Goal: Task Accomplishment & Management: Manage account settings

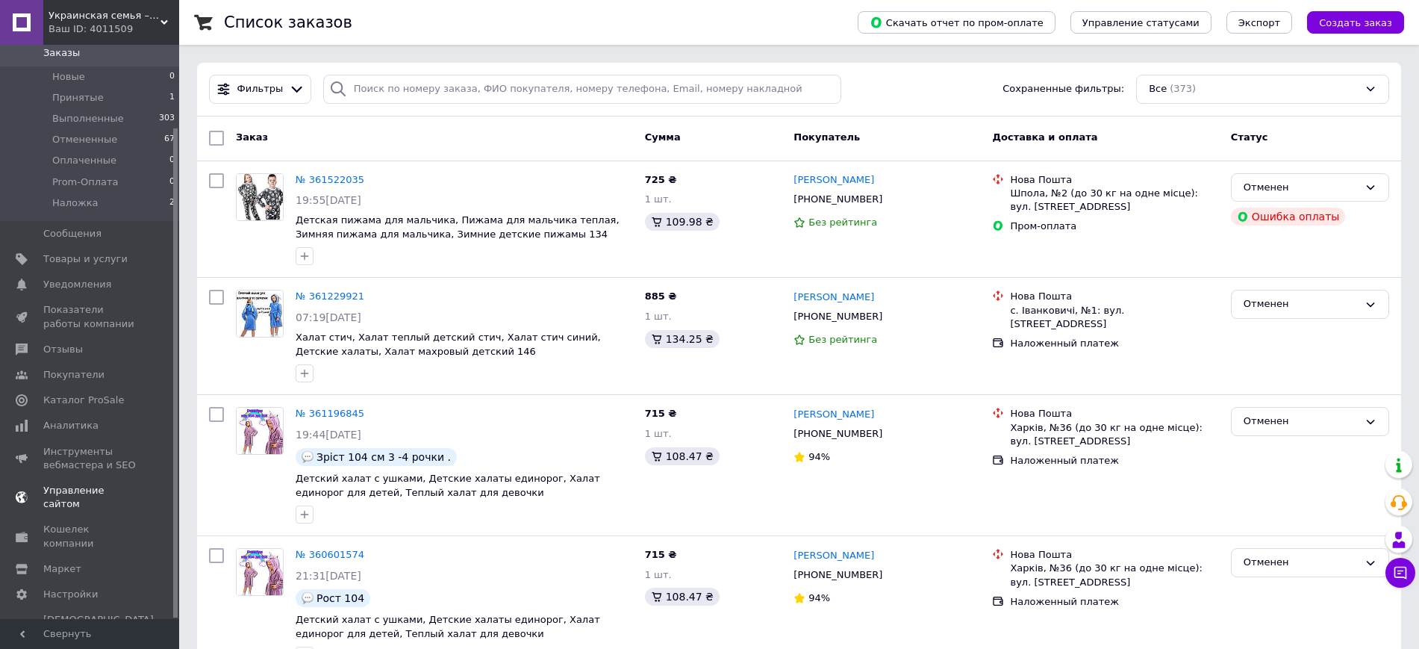
scroll to position [93, 0]
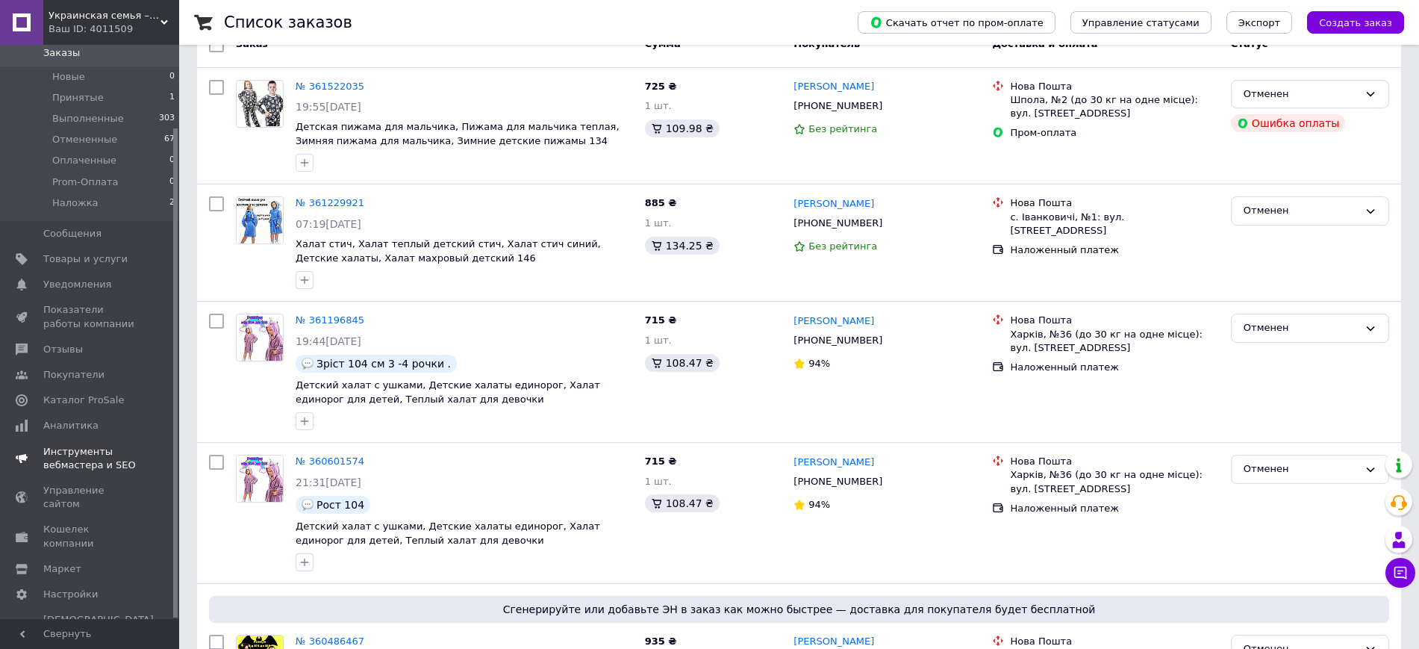
click at [99, 406] on span "Каталог ProSale" at bounding box center [83, 399] width 81 height 13
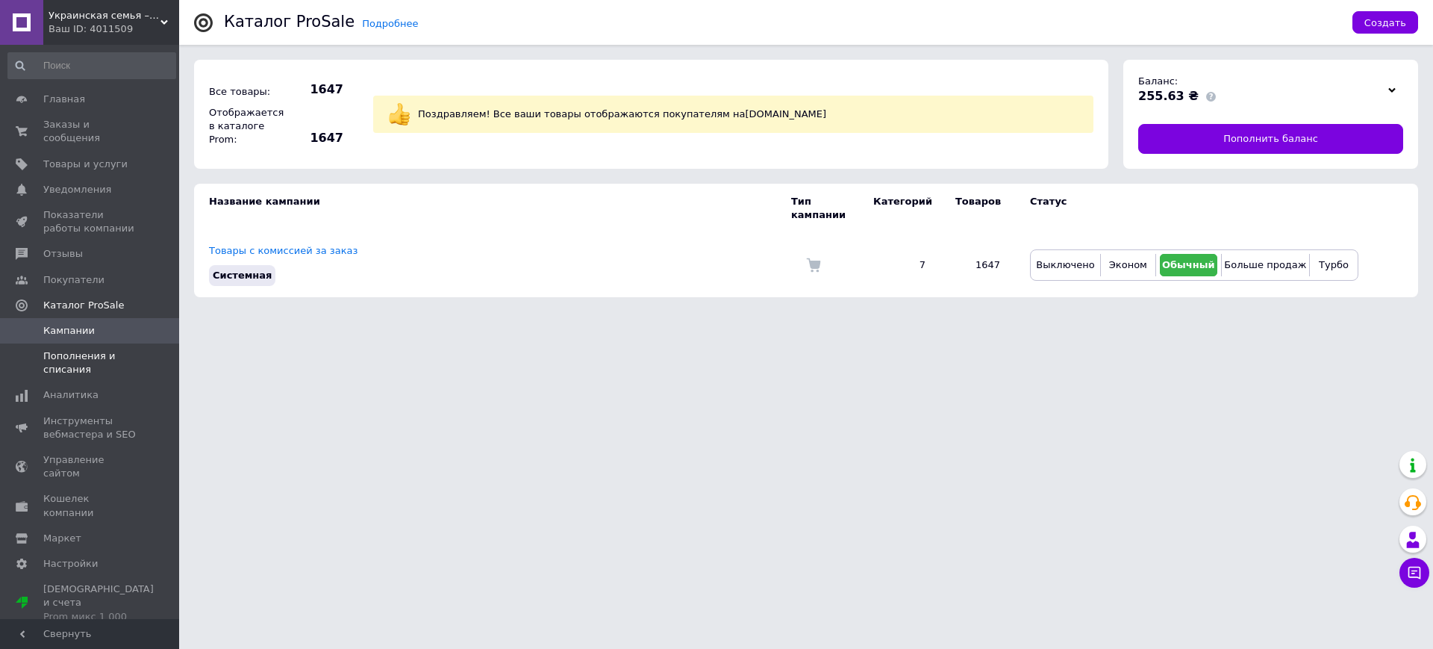
click at [109, 351] on span "Пополнения и списания" at bounding box center [90, 362] width 95 height 27
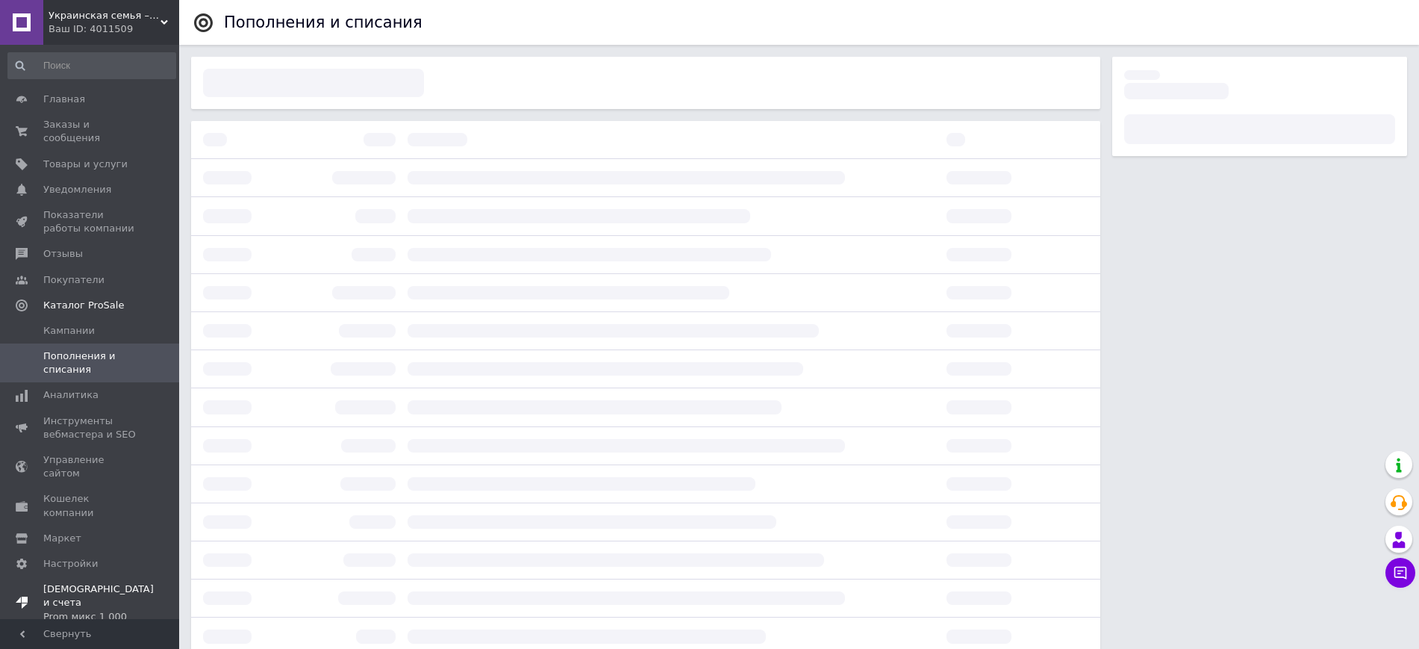
click at [99, 582] on span "Тарифы и счета Prom микс 1 000" at bounding box center [98, 602] width 110 height 41
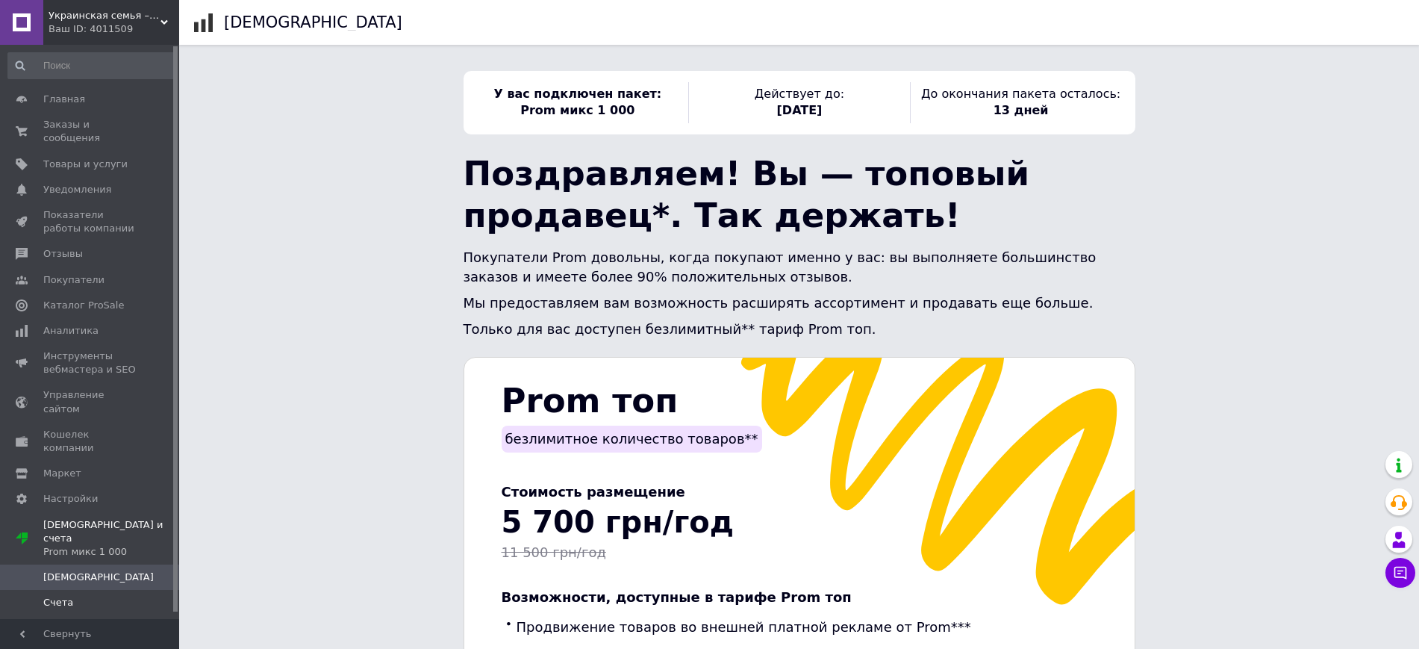
click at [57, 596] on span "Счета" at bounding box center [58, 602] width 30 height 13
